Goal: Task Accomplishment & Management: Complete application form

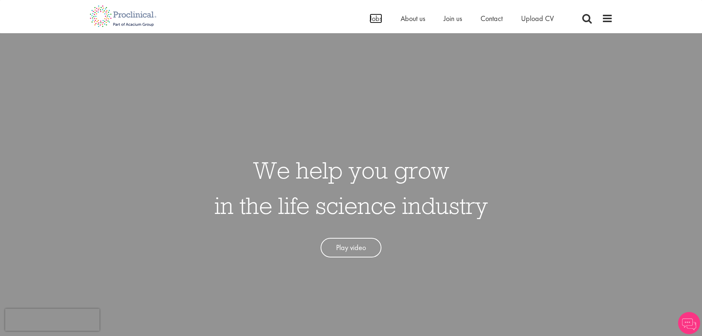
click at [373, 17] on span "Jobs" at bounding box center [376, 19] width 13 height 10
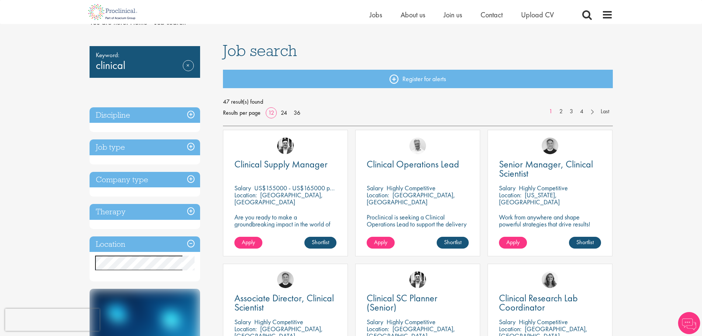
scroll to position [37, 0]
click at [404, 169] on span "Clinical Operations Lead" at bounding box center [413, 163] width 93 height 13
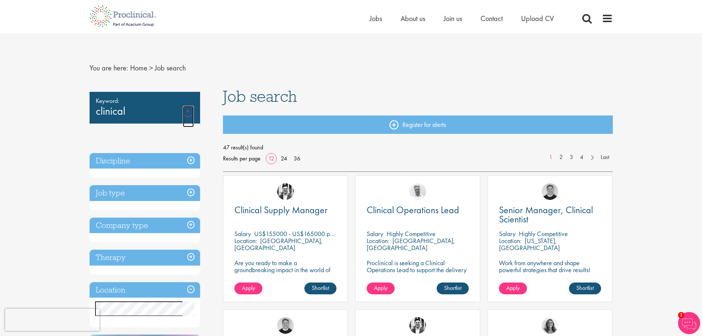
click at [188, 114] on link "Remove" at bounding box center [188, 116] width 11 height 21
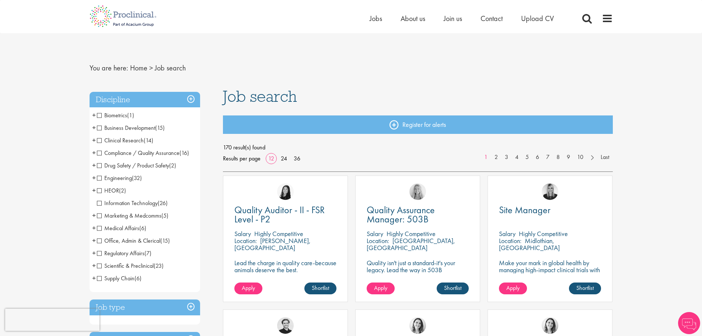
click at [95, 141] on span "+" at bounding box center [94, 140] width 4 height 11
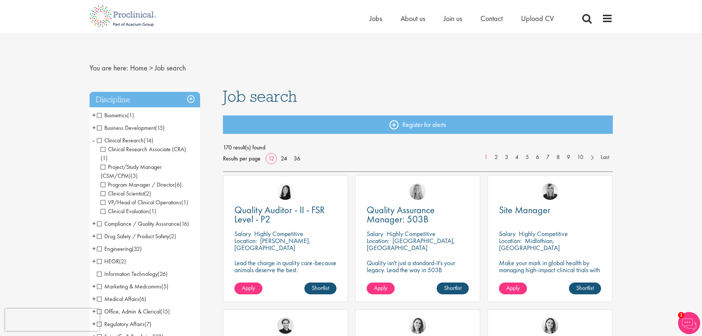
click at [102, 198] on span "VP/Head of Clinical Operations" at bounding box center [141, 202] width 81 height 8
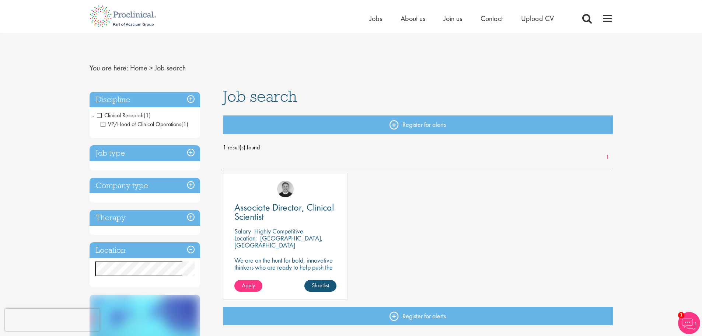
click at [189, 101] on h3 "Discipline" at bounding box center [145, 100] width 111 height 16
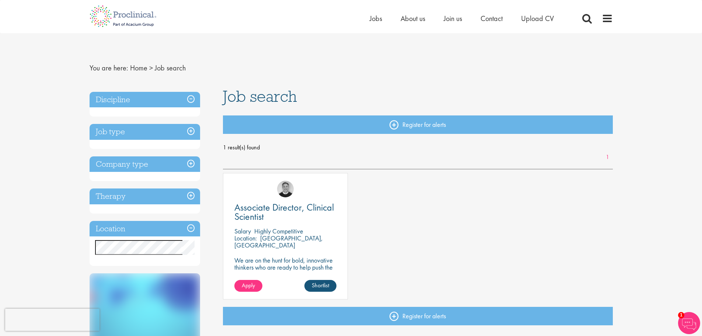
click at [192, 98] on h3 "Discipline" at bounding box center [145, 100] width 111 height 16
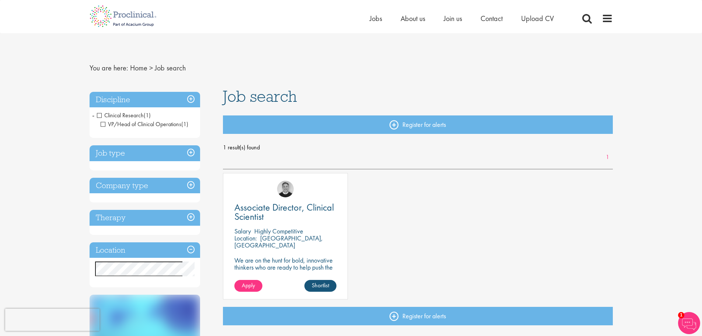
click at [105, 124] on span "VP/Head of Clinical Operations" at bounding box center [141, 124] width 81 height 8
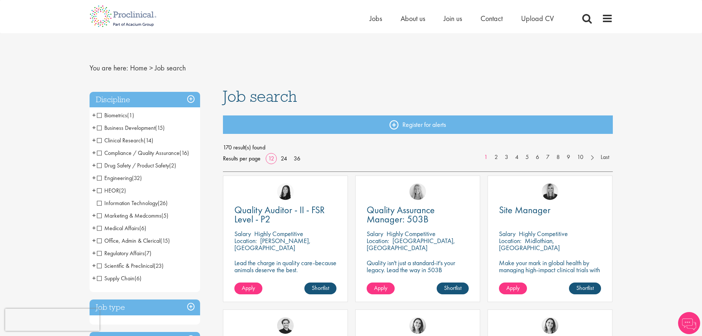
click at [93, 227] on span "+" at bounding box center [94, 227] width 4 height 11
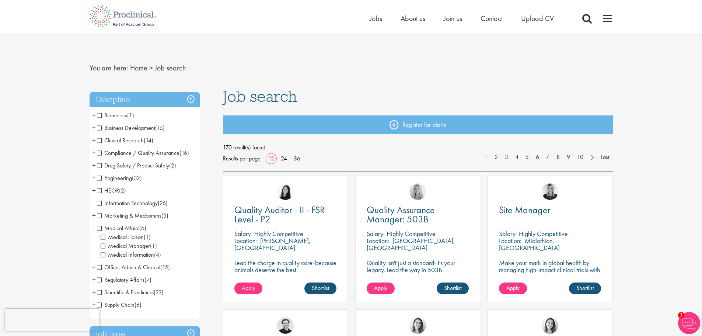
click at [135, 237] on span "Medical Liaison" at bounding box center [122, 237] width 43 height 8
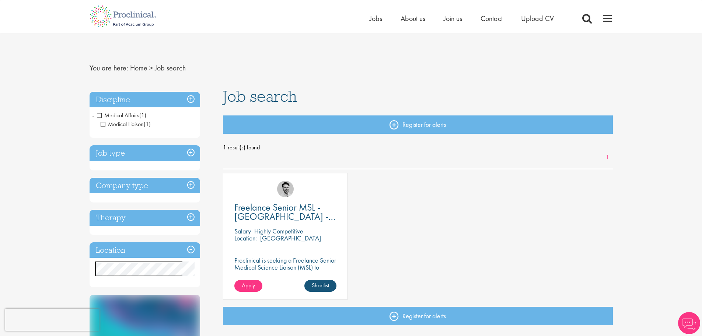
click at [105, 124] on span "Medical Liaison" at bounding box center [122, 124] width 43 height 8
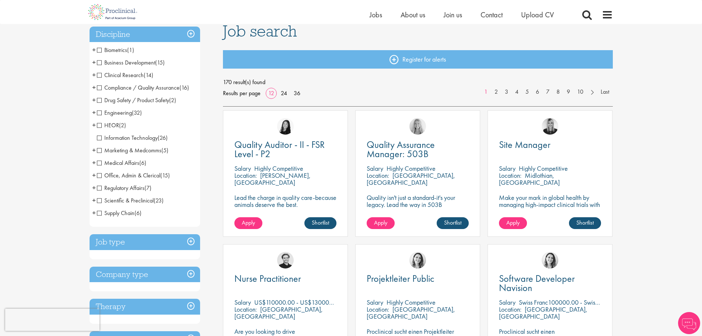
scroll to position [74, 0]
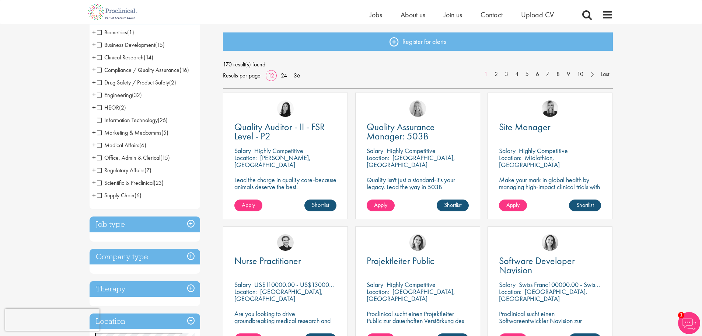
click at [93, 183] on span "+" at bounding box center [94, 182] width 4 height 11
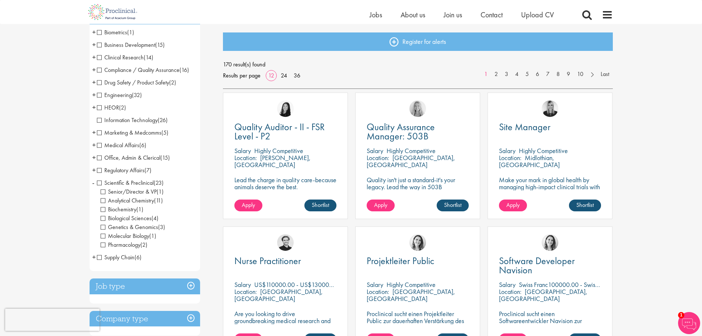
click at [94, 170] on span "+" at bounding box center [94, 169] width 4 height 11
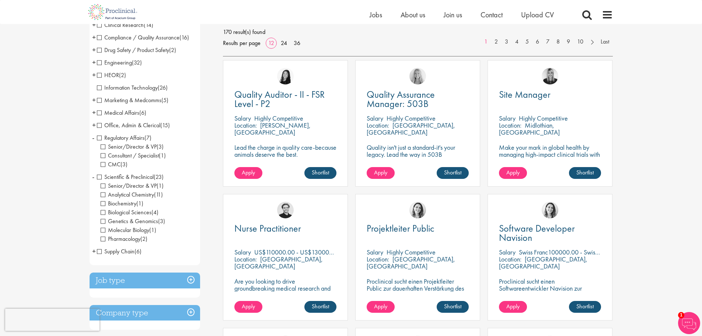
scroll to position [111, 0]
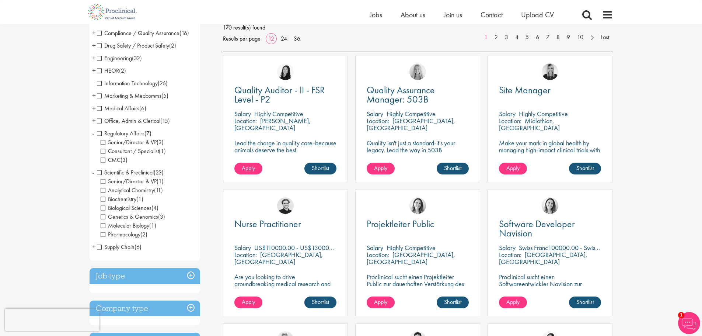
click at [95, 246] on span "+" at bounding box center [94, 246] width 4 height 11
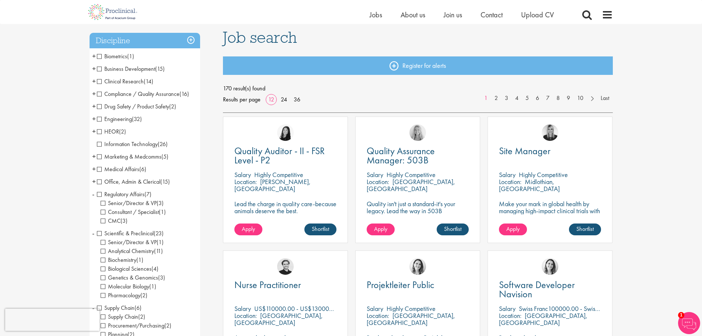
scroll to position [37, 0]
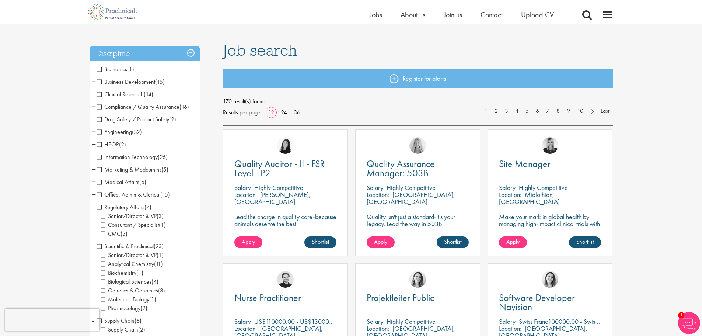
click at [94, 194] on span "+" at bounding box center [94, 194] width 4 height 11
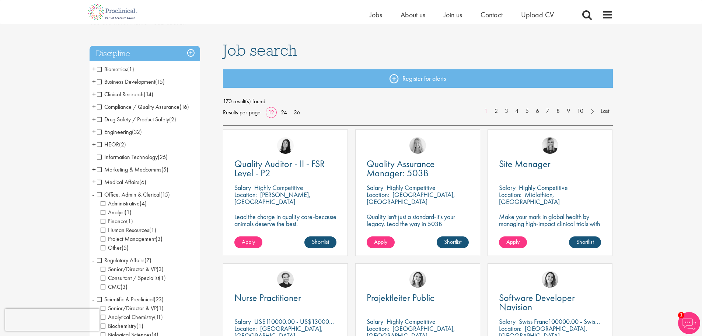
click at [94, 182] on span "+" at bounding box center [94, 181] width 4 height 11
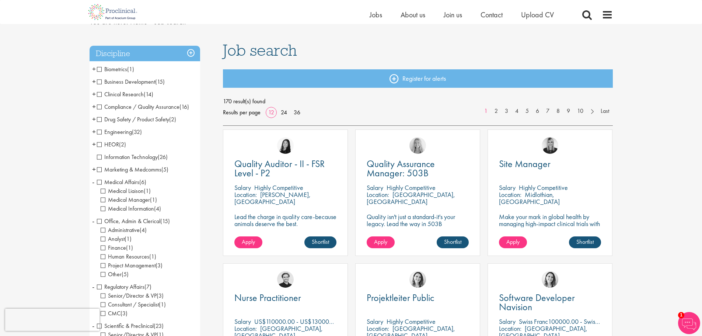
click at [93, 145] on span "+" at bounding box center [94, 144] width 4 height 11
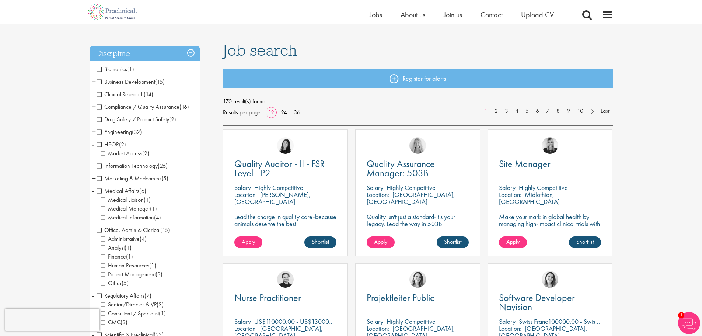
click at [94, 132] on span "+" at bounding box center [94, 131] width 4 height 11
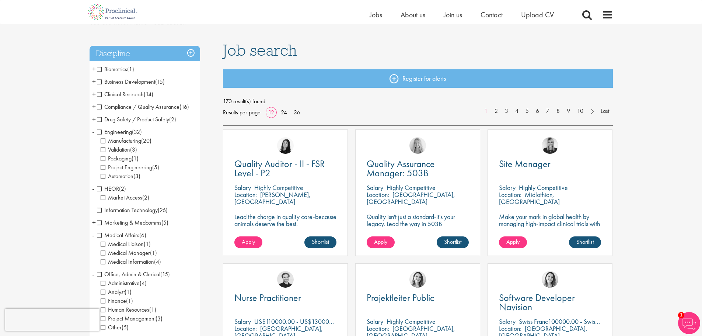
click at [91, 120] on li "Drug Safety / Product Safety (2) - + Pharmacovigilance (1) PV Manager (1)" at bounding box center [145, 119] width 111 height 13
click at [94, 119] on span "+" at bounding box center [94, 119] width 4 height 11
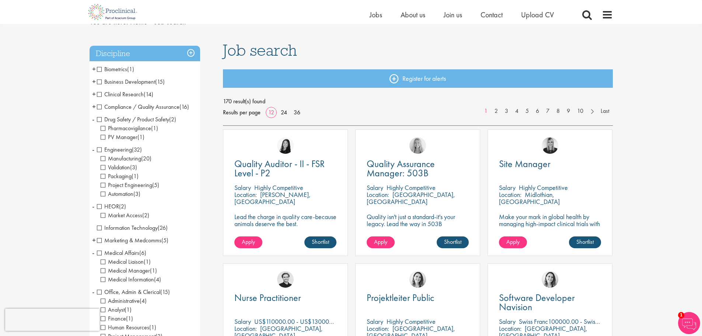
click at [95, 106] on span "+" at bounding box center [94, 106] width 4 height 11
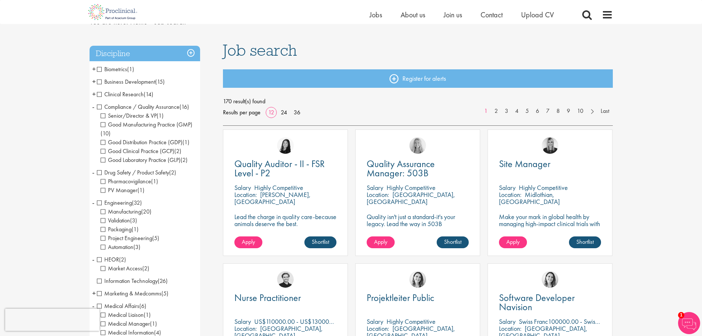
click at [93, 94] on span "+" at bounding box center [94, 93] width 4 height 11
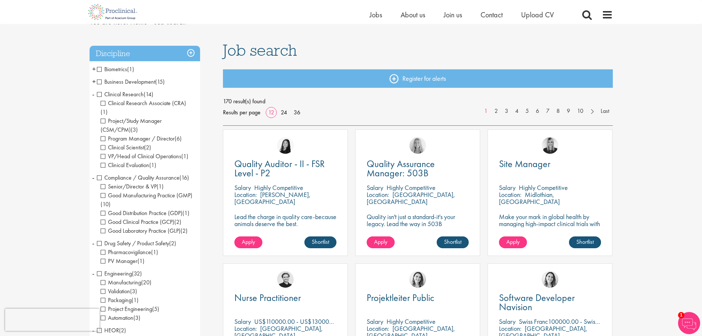
click at [104, 135] on span "Program Manager / Director" at bounding box center [138, 139] width 74 height 8
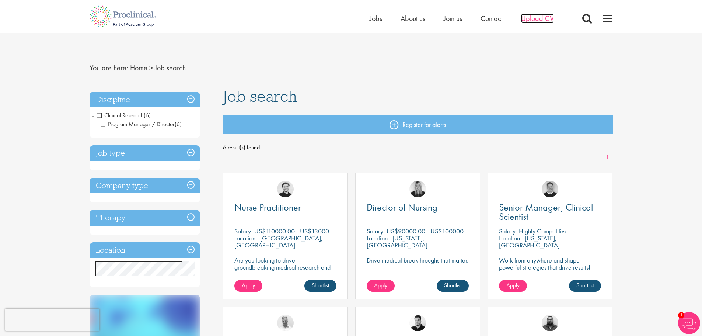
click at [536, 15] on span "Upload CV" at bounding box center [537, 19] width 33 height 10
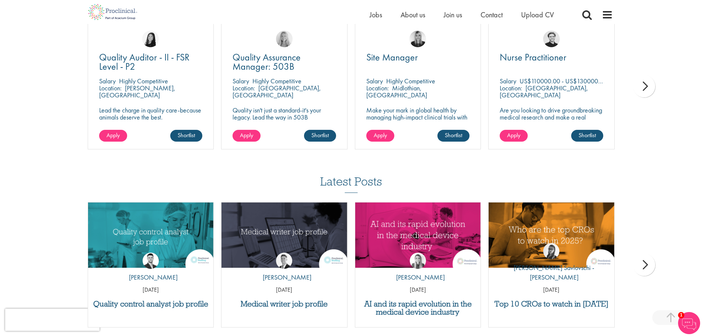
scroll to position [553, 0]
